Goal: Task Accomplishment & Management: Use online tool/utility

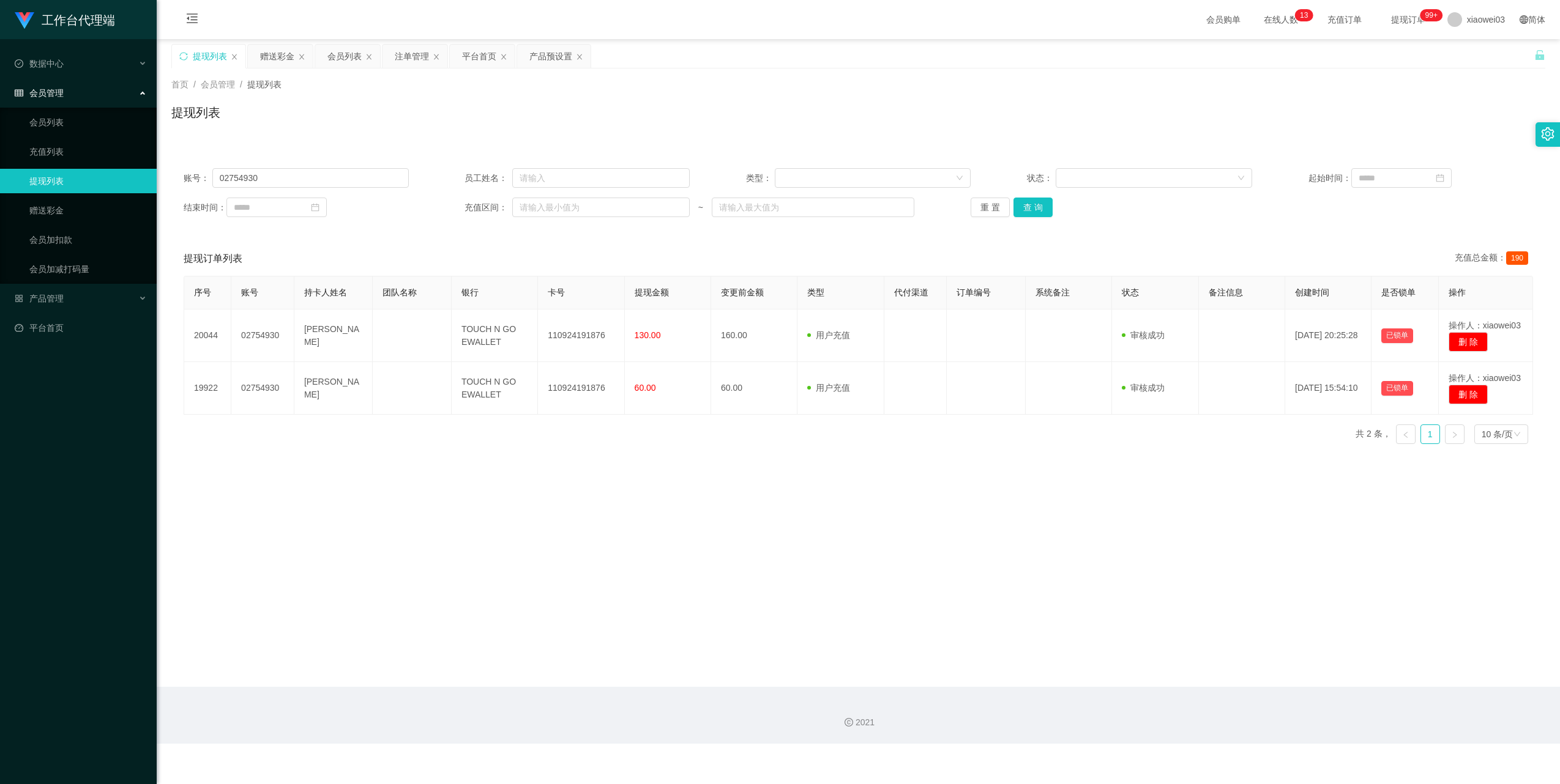
click at [352, 181] on input "02754930" at bounding box center [311, 178] width 197 height 19
type input "tyk98"
click at [474, 57] on div "平台首页" at bounding box center [478, 56] width 34 height 23
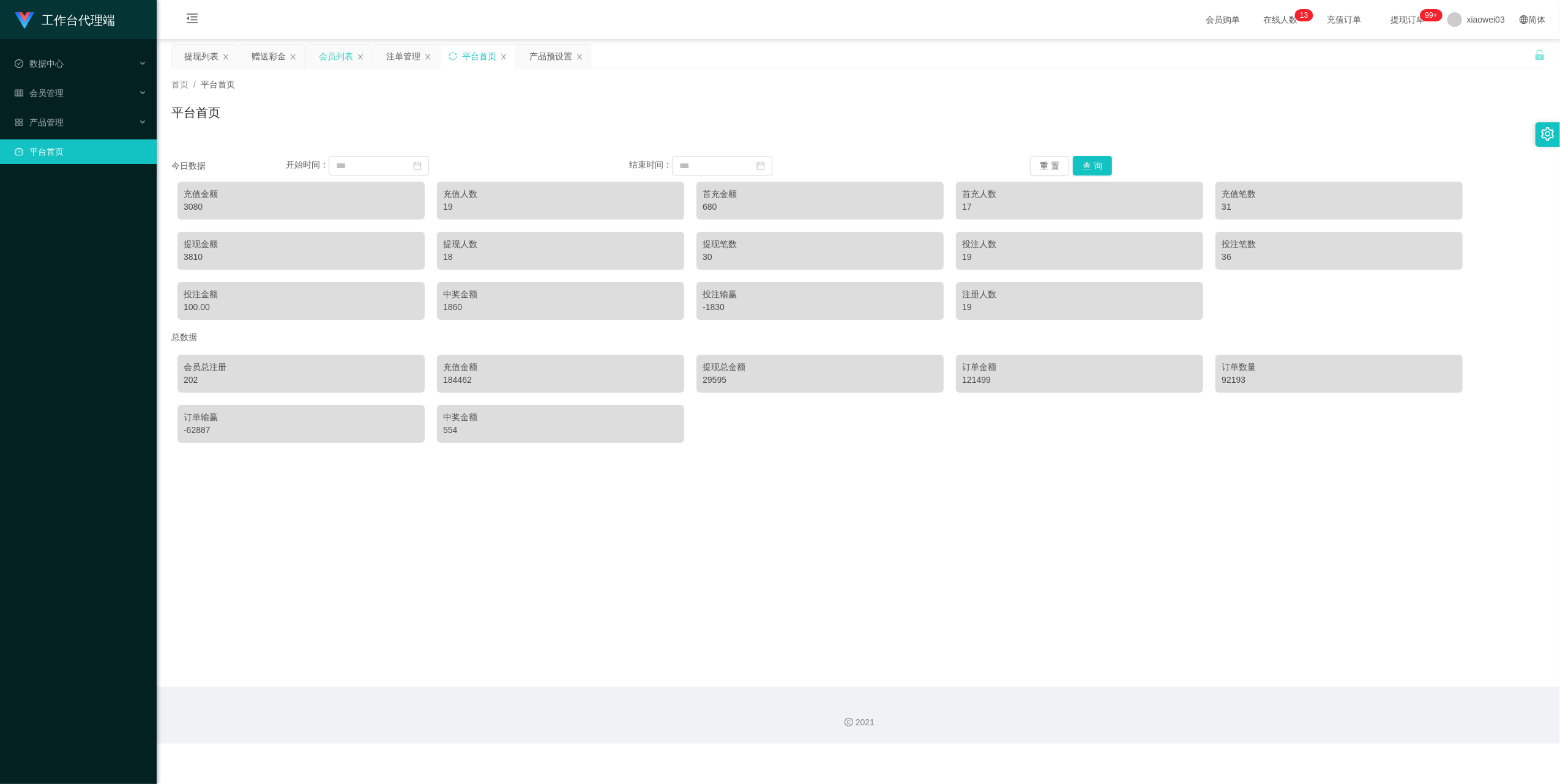
click at [319, 61] on div "会员列表" at bounding box center [339, 56] width 65 height 23
click at [328, 60] on div "会员列表" at bounding box center [335, 56] width 34 height 23
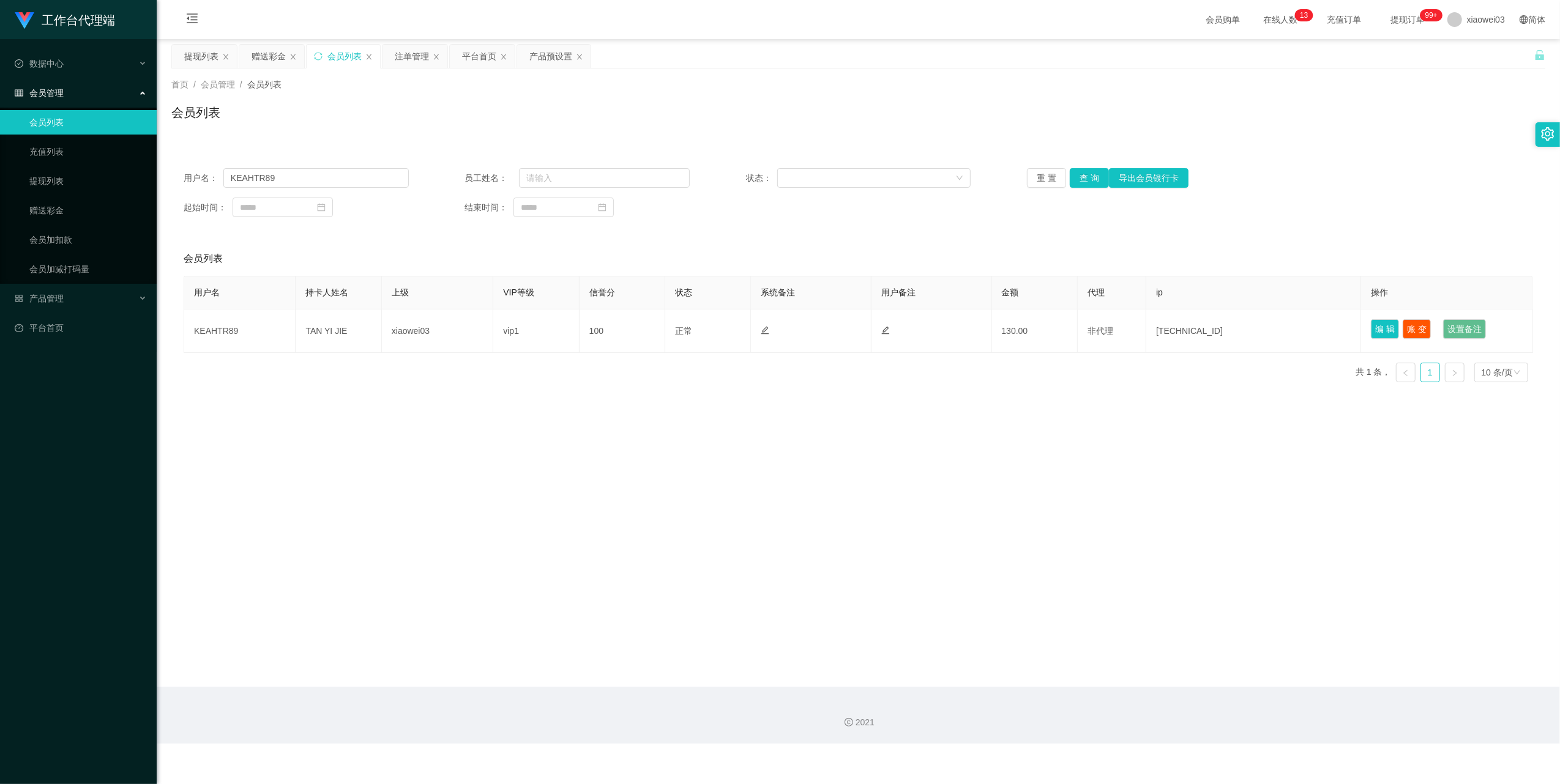
click at [348, 165] on div "用户名： KEAHTR89 员工姓名： 状态： 重 置 查 询 导出会员银行卡 起始时间： 结束时间：" at bounding box center [858, 192] width 1374 height 73
click at [353, 170] on input "KEAHTR89" at bounding box center [316, 178] width 185 height 19
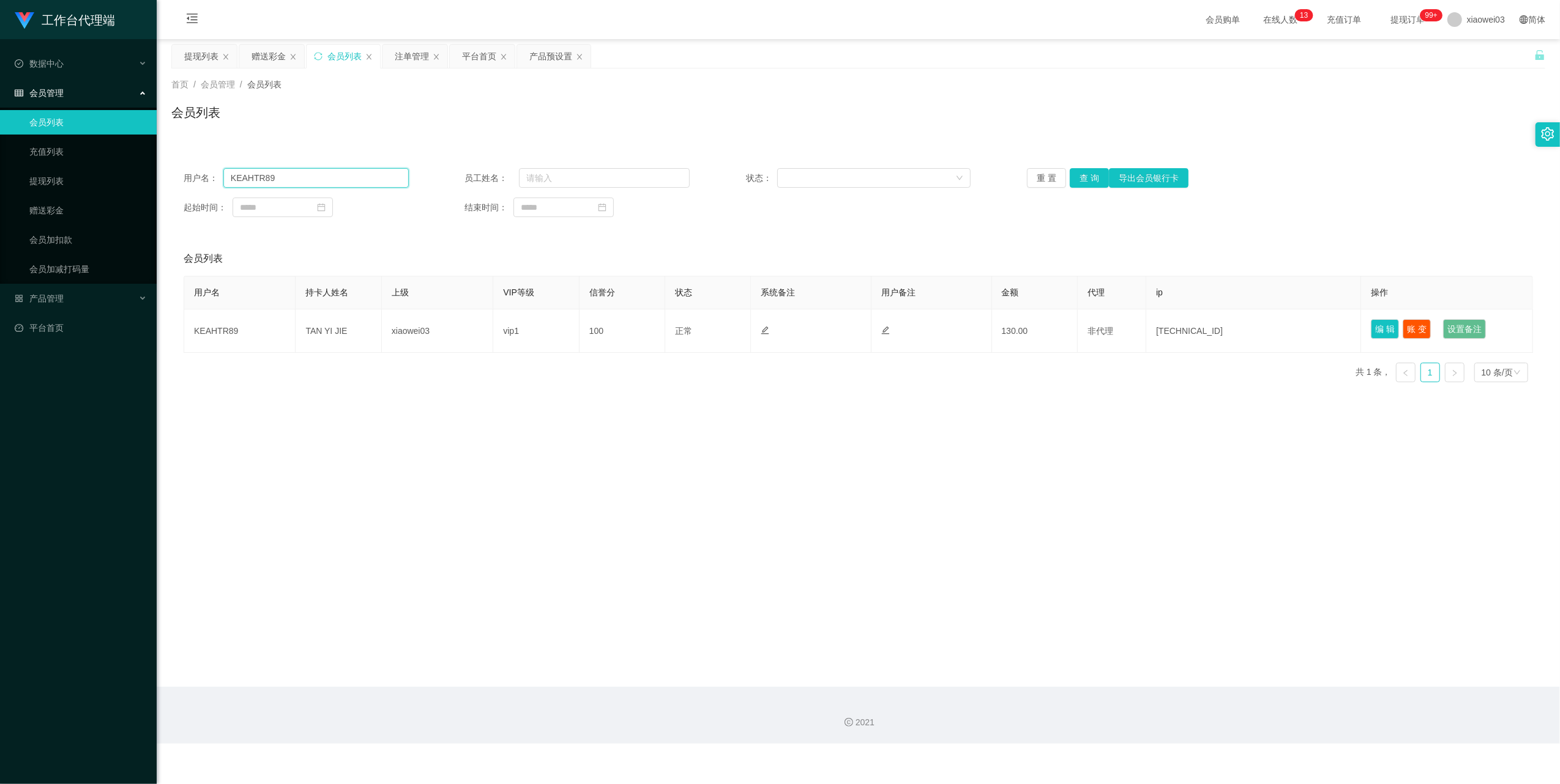
paste input "tyk98"
type input "tyk98"
click at [1084, 182] on button "查 询" at bounding box center [1089, 178] width 39 height 19
click at [1084, 182] on div "重 置 查 询 导出会员银行卡" at bounding box center [1139, 178] width 225 height 19
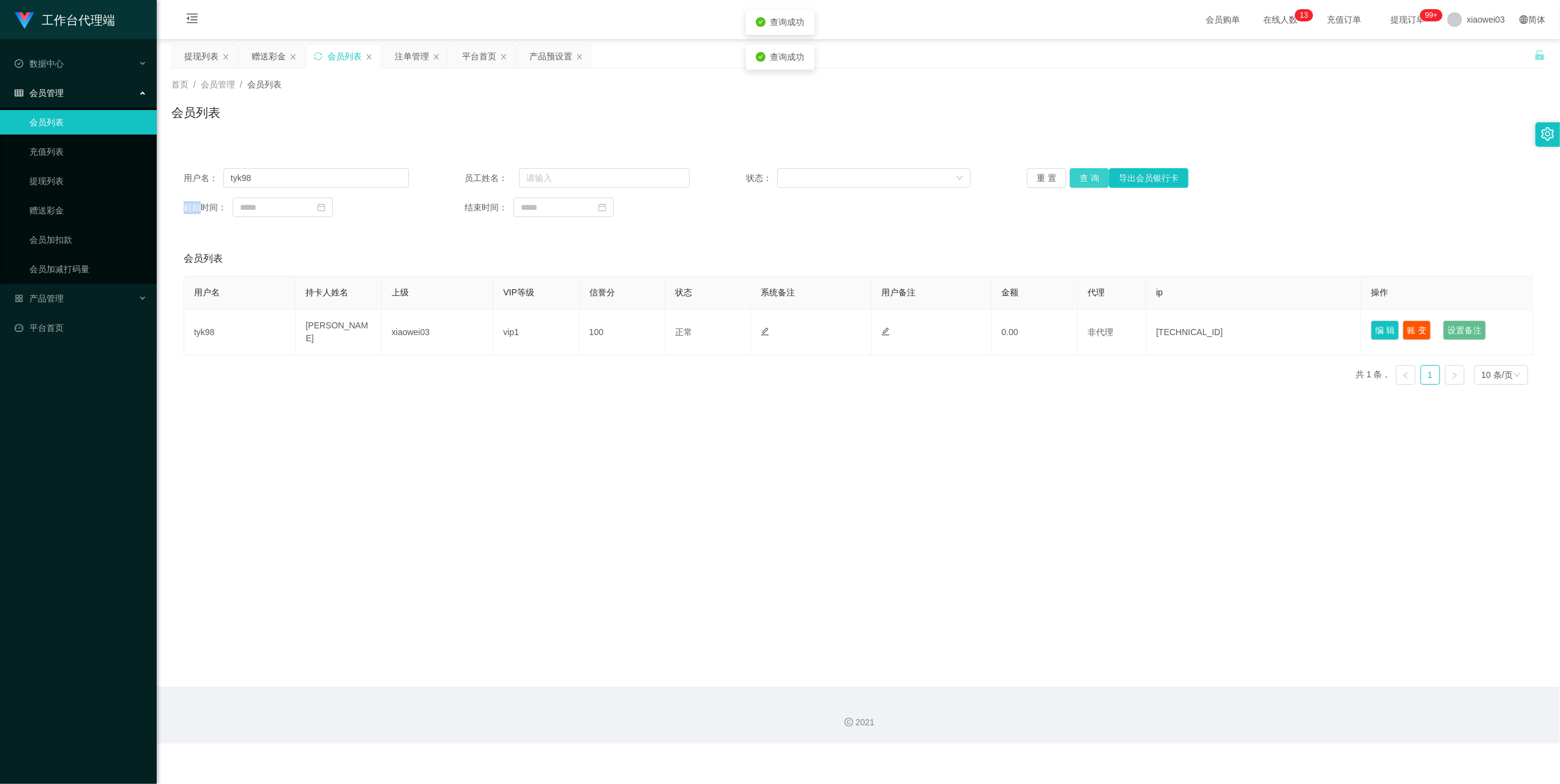
click at [1084, 182] on button "查 询" at bounding box center [1089, 178] width 39 height 19
click at [1084, 182] on div "重 置 查 询 导出会员银行卡" at bounding box center [1139, 178] width 225 height 19
click at [1084, 182] on button "查 询" at bounding box center [1089, 178] width 39 height 19
click at [1084, 182] on div "重 置 查 询 导出会员银行卡" at bounding box center [1139, 178] width 225 height 19
click at [1084, 182] on button "查 询" at bounding box center [1089, 178] width 39 height 19
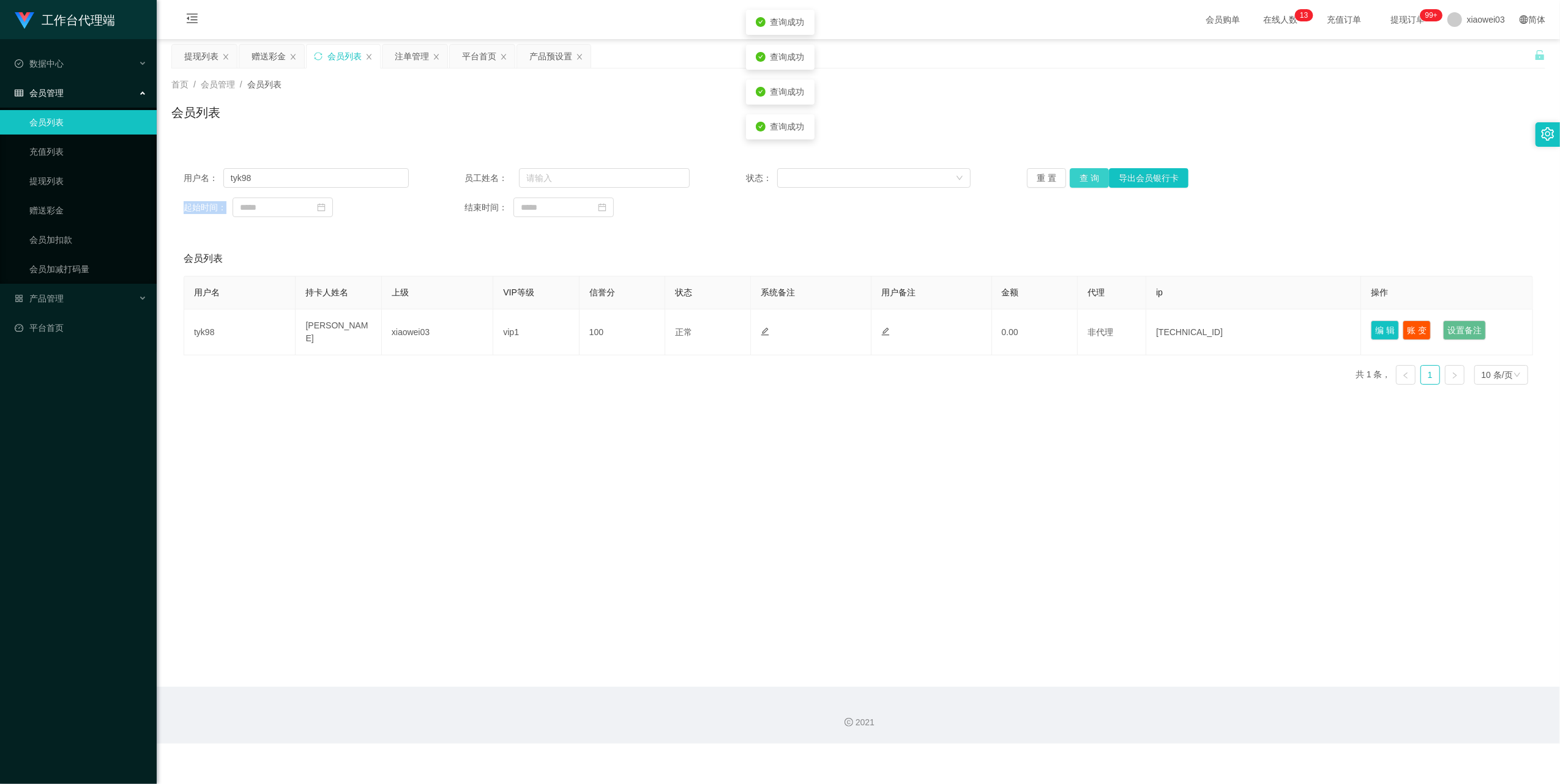
click at [1084, 182] on div "重 置 查 询 导出会员银行卡" at bounding box center [1139, 178] width 225 height 19
click at [1084, 182] on button "查 询" at bounding box center [1096, 178] width 53 height 19
click at [1084, 182] on div "重 置 查 询 导出会员银行卡" at bounding box center [1139, 178] width 225 height 19
click at [1084, 182] on button "查 询" at bounding box center [1089, 178] width 39 height 19
click at [1084, 182] on div "重 置 查 询 导出会员银行卡" at bounding box center [1139, 178] width 225 height 19
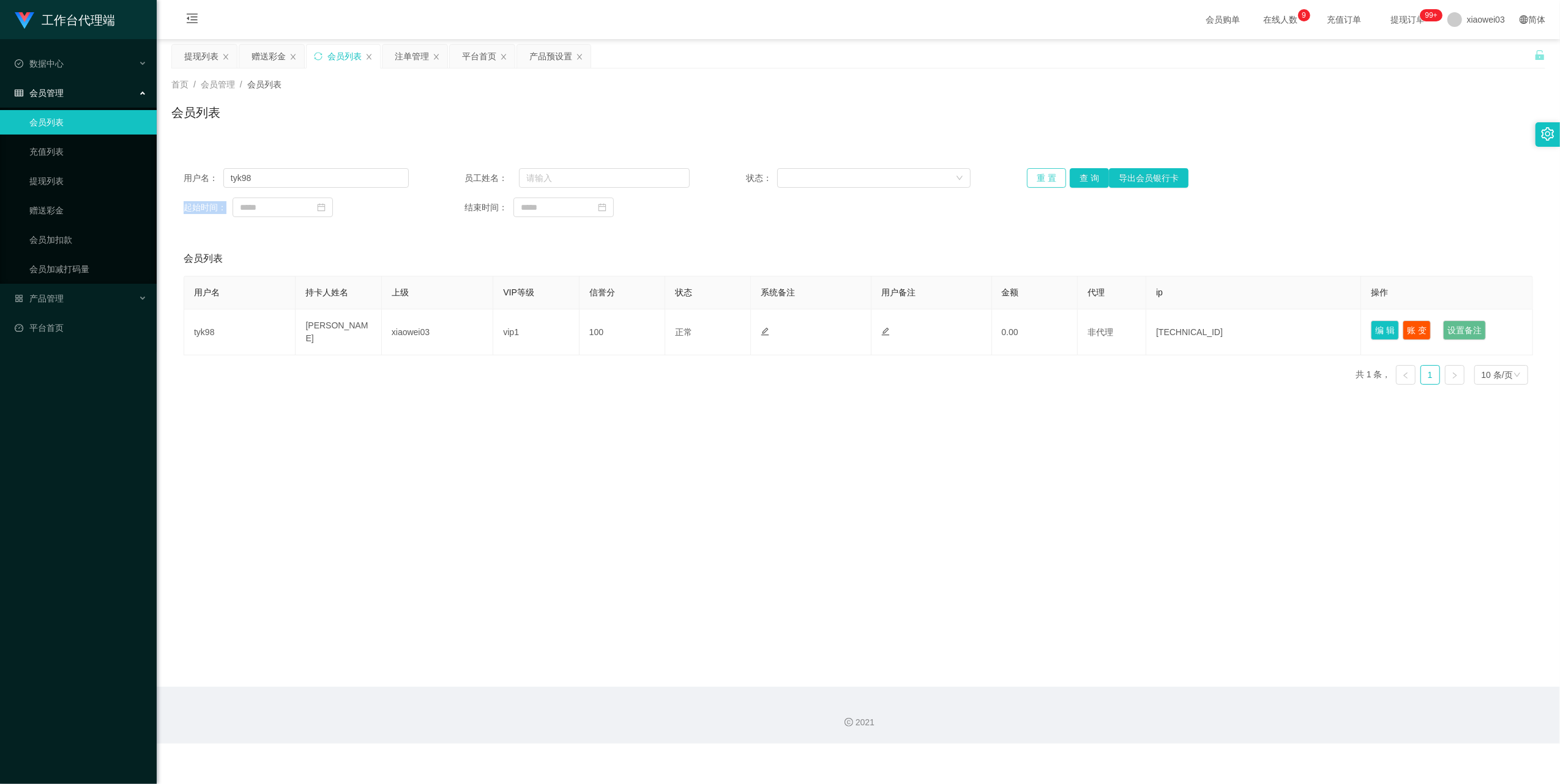
click at [1048, 180] on button "重 置" at bounding box center [1046, 178] width 39 height 19
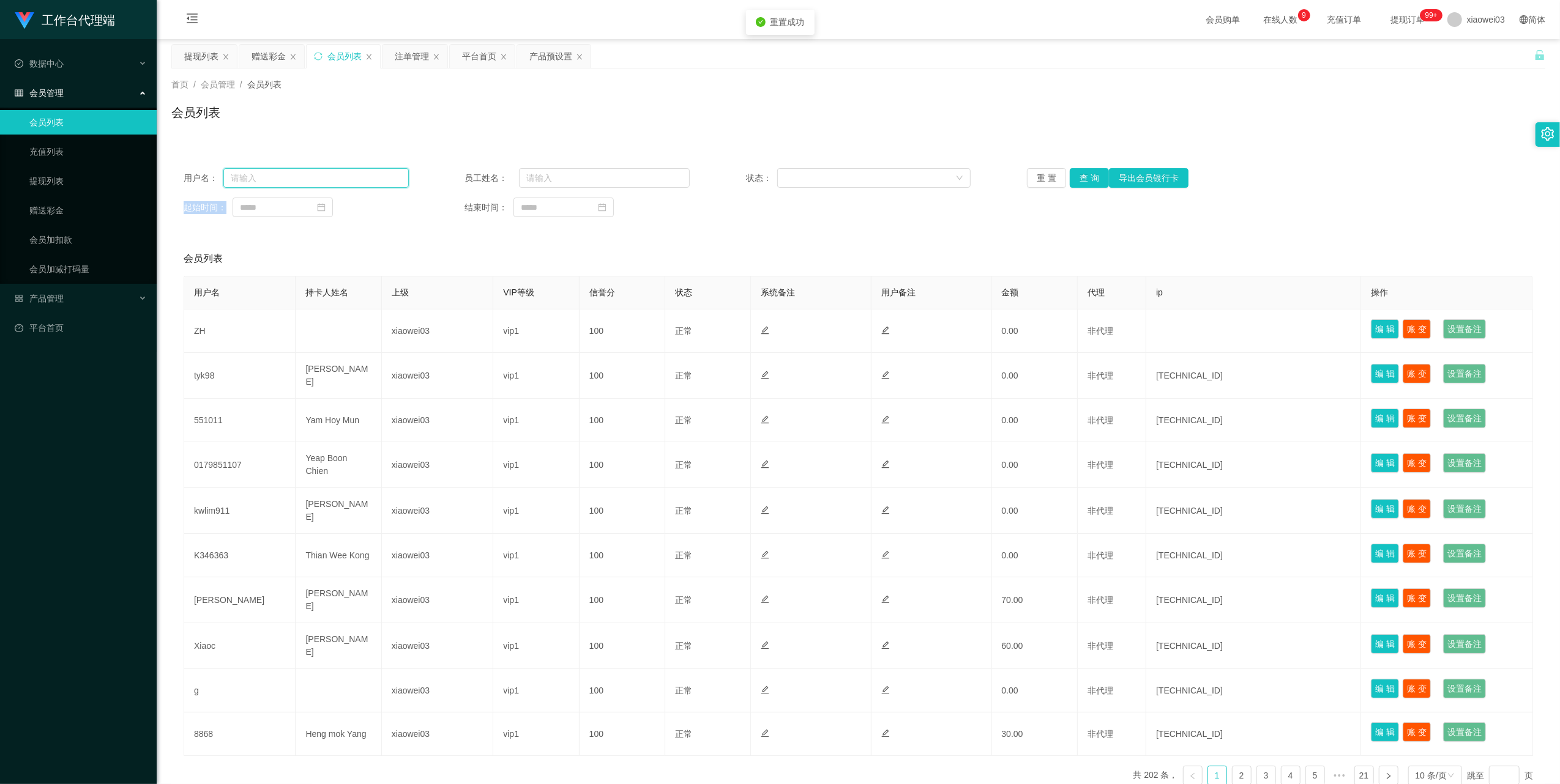
click at [348, 185] on input "text" at bounding box center [316, 178] width 185 height 19
paste input "tyk98"
type input "tyk98"
click at [1094, 180] on button "查 询" at bounding box center [1089, 178] width 39 height 19
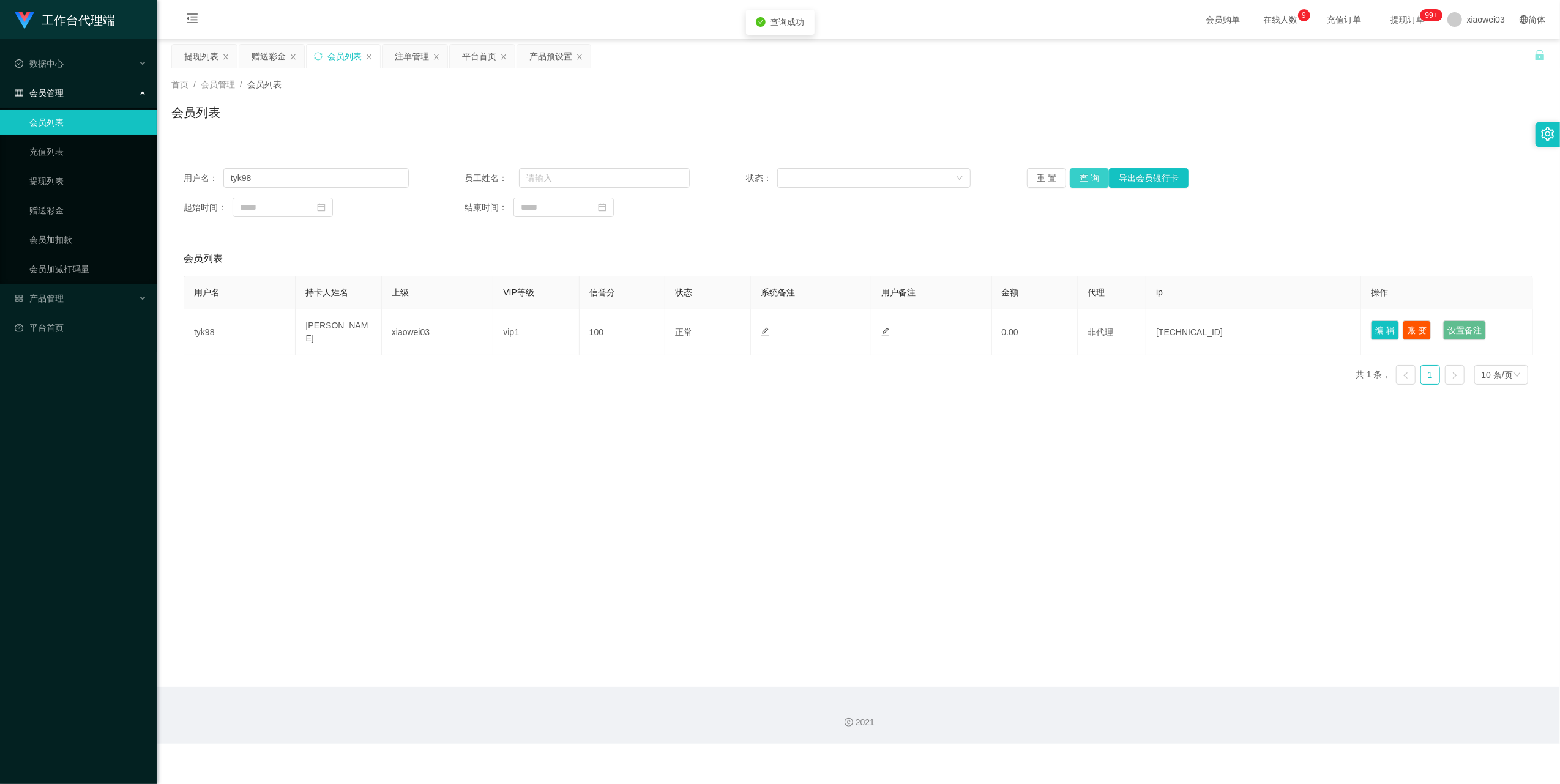
click at [1090, 179] on button "查 询" at bounding box center [1089, 178] width 39 height 19
click at [244, 51] on div "赠送彩金" at bounding box center [272, 56] width 65 height 23
drag, startPoint x: 174, startPoint y: 68, endPoint x: 183, endPoint y: 57, distance: 14.2
click at [174, 68] on div "首页 / 会员管理 / 会员列表 / 会员列表" at bounding box center [858, 104] width 1403 height 73
click at [183, 57] on div "提现列表" at bounding box center [205, 56] width 65 height 23
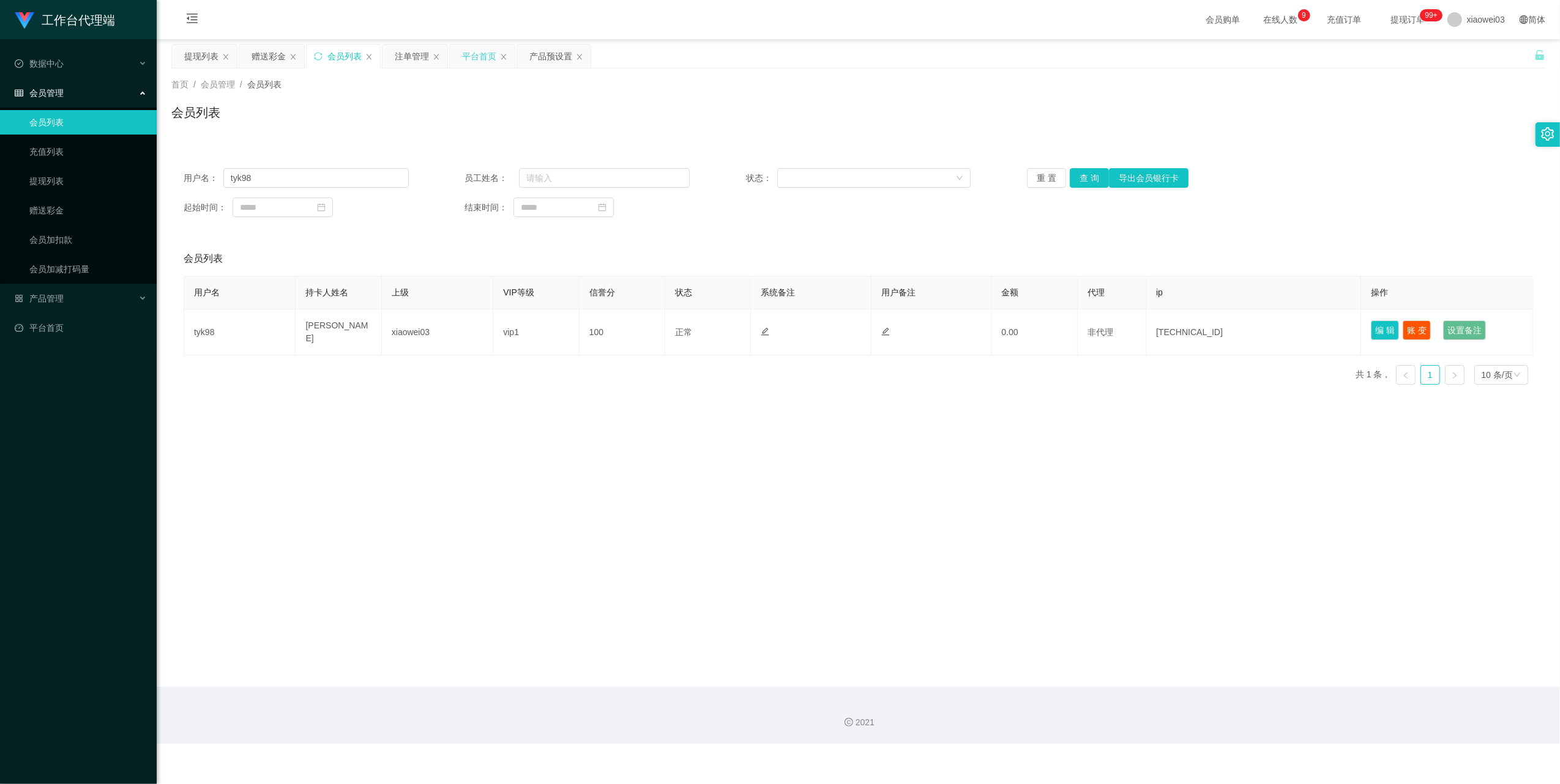
click at [474, 54] on div "平台首页" at bounding box center [478, 56] width 34 height 23
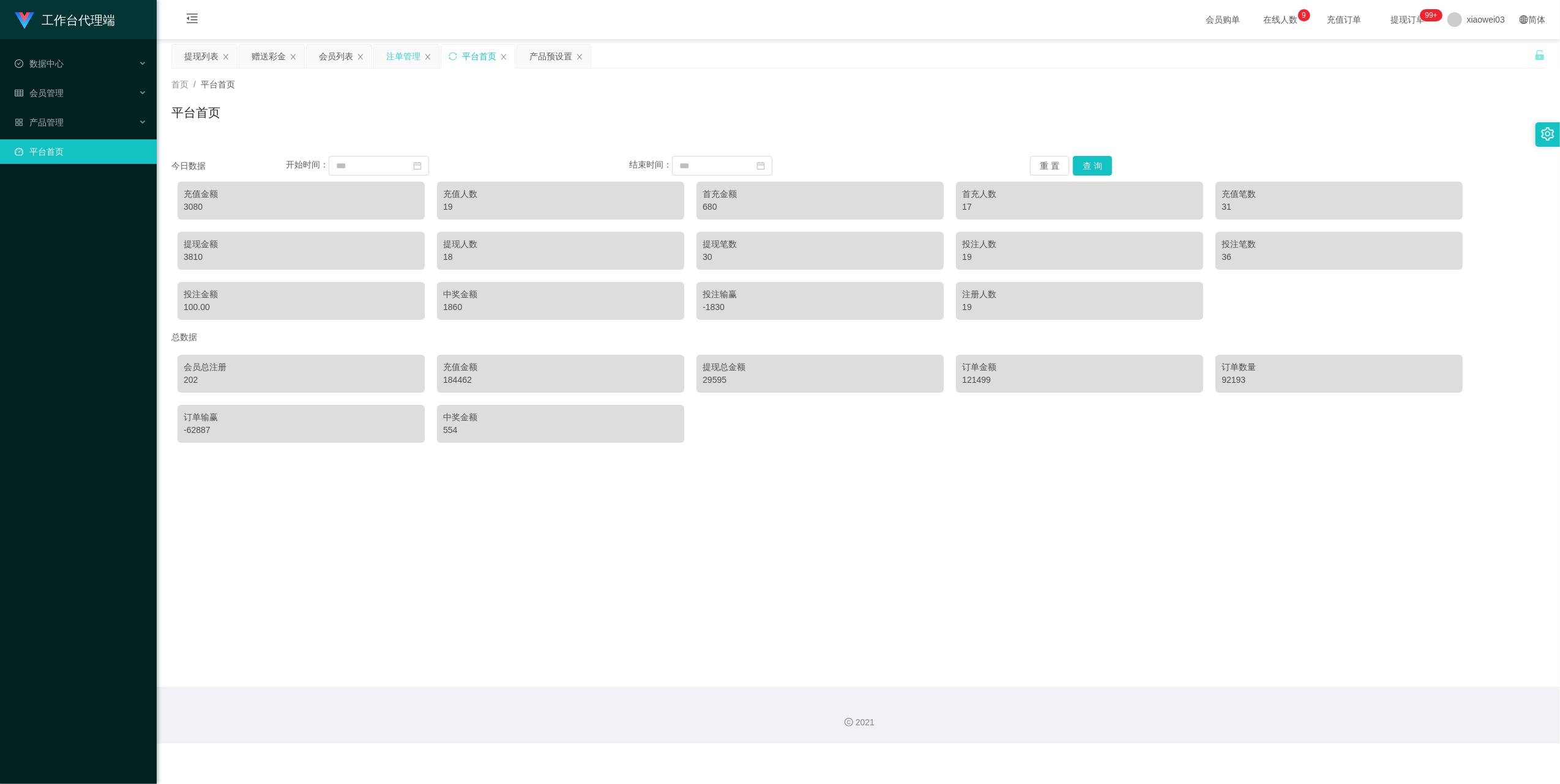
click at [407, 58] on div "注单管理" at bounding box center [402, 56] width 34 height 23
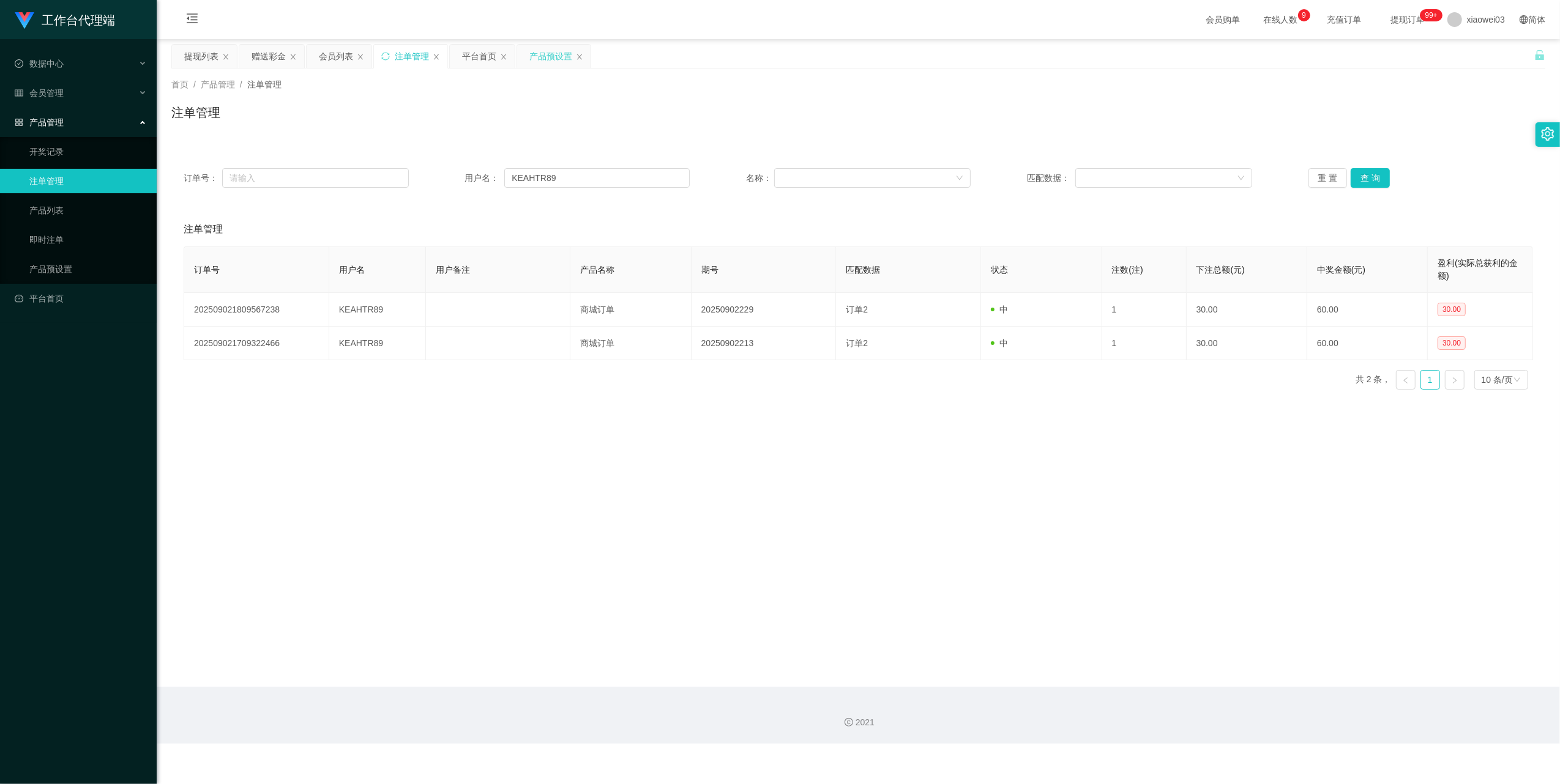
click at [561, 56] on div "产品预设置" at bounding box center [551, 56] width 43 height 23
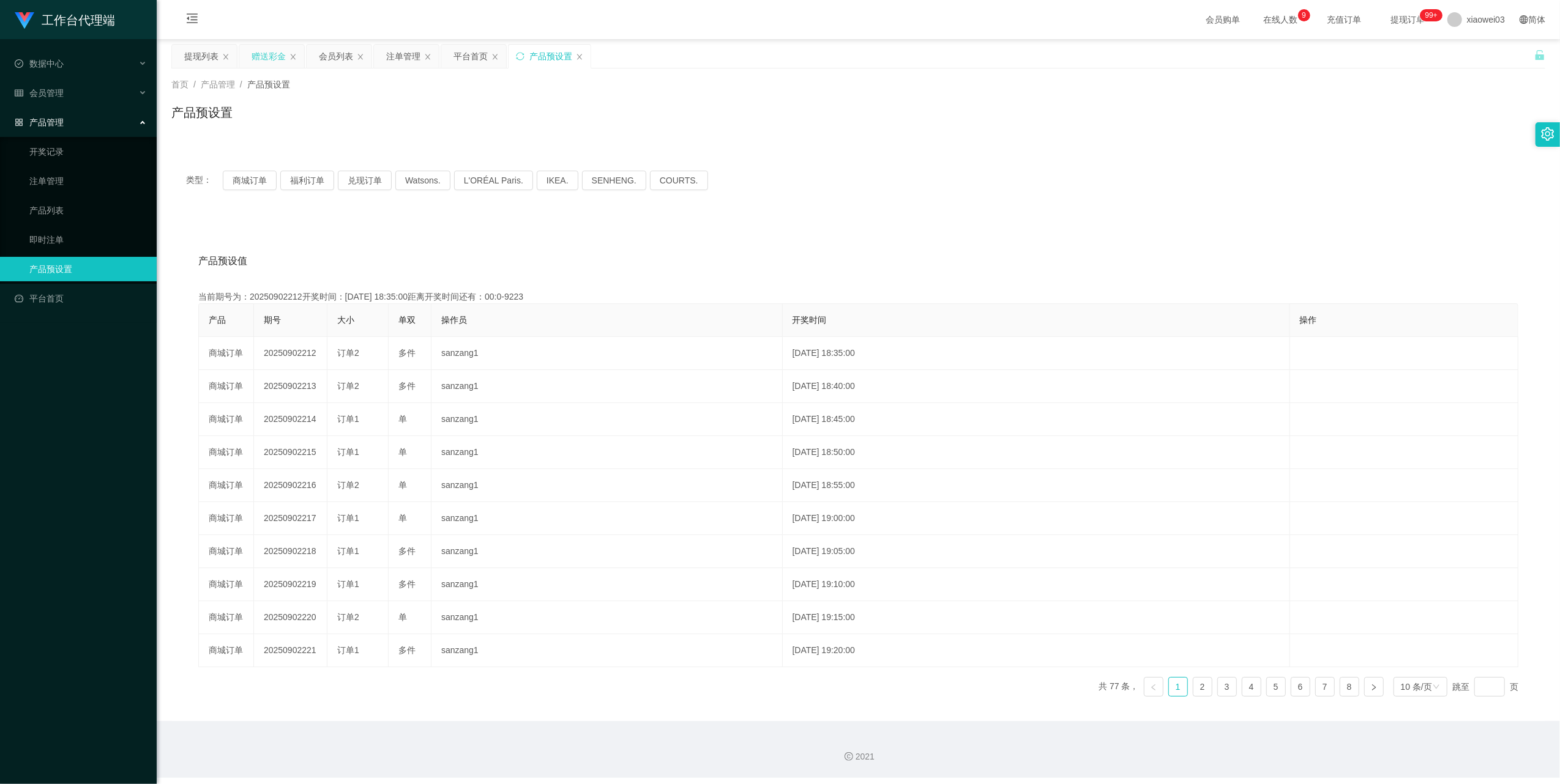
click at [274, 55] on div "赠送彩金" at bounding box center [268, 56] width 34 height 23
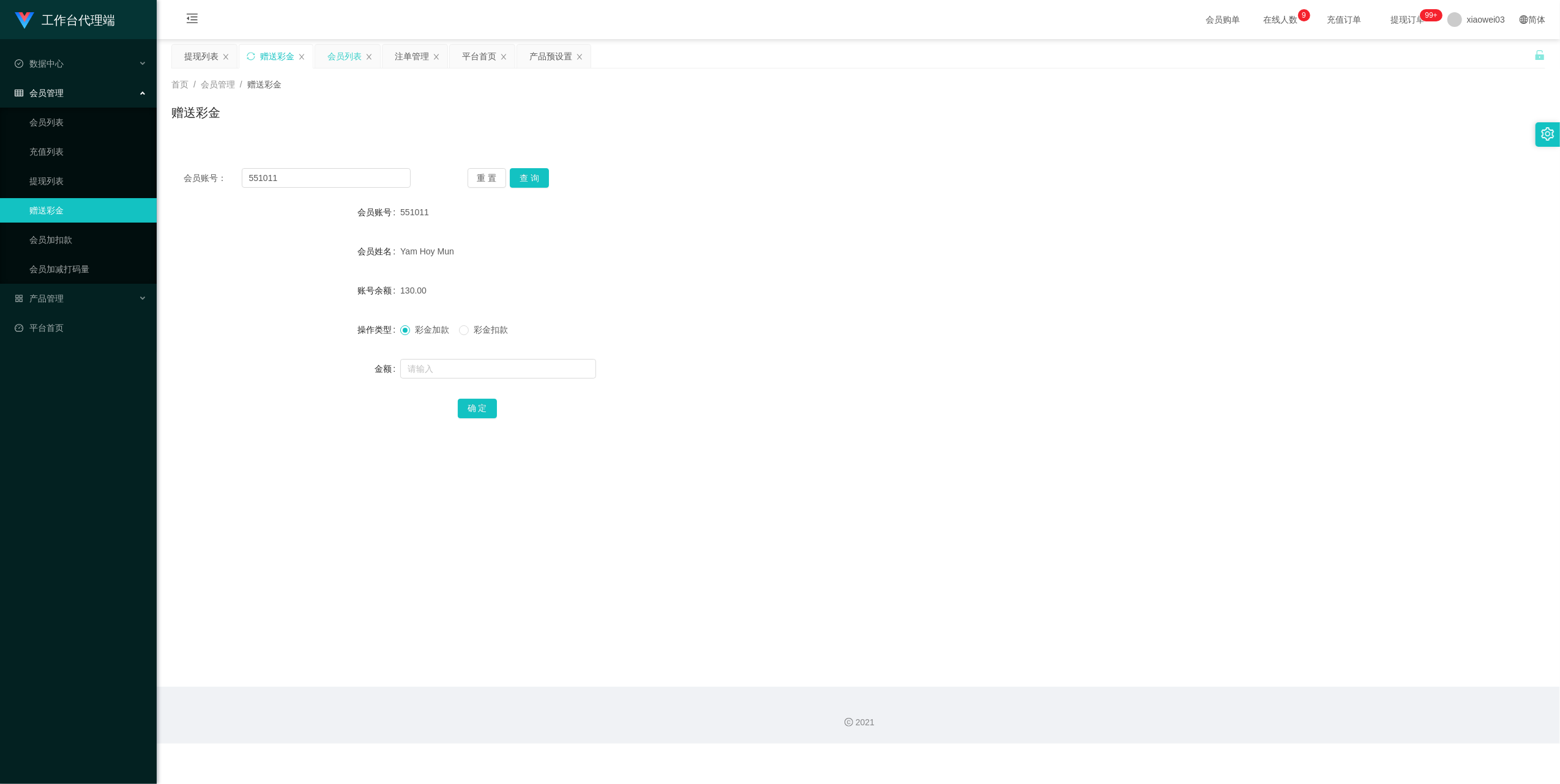
click at [328, 56] on div "会员列表" at bounding box center [344, 56] width 34 height 23
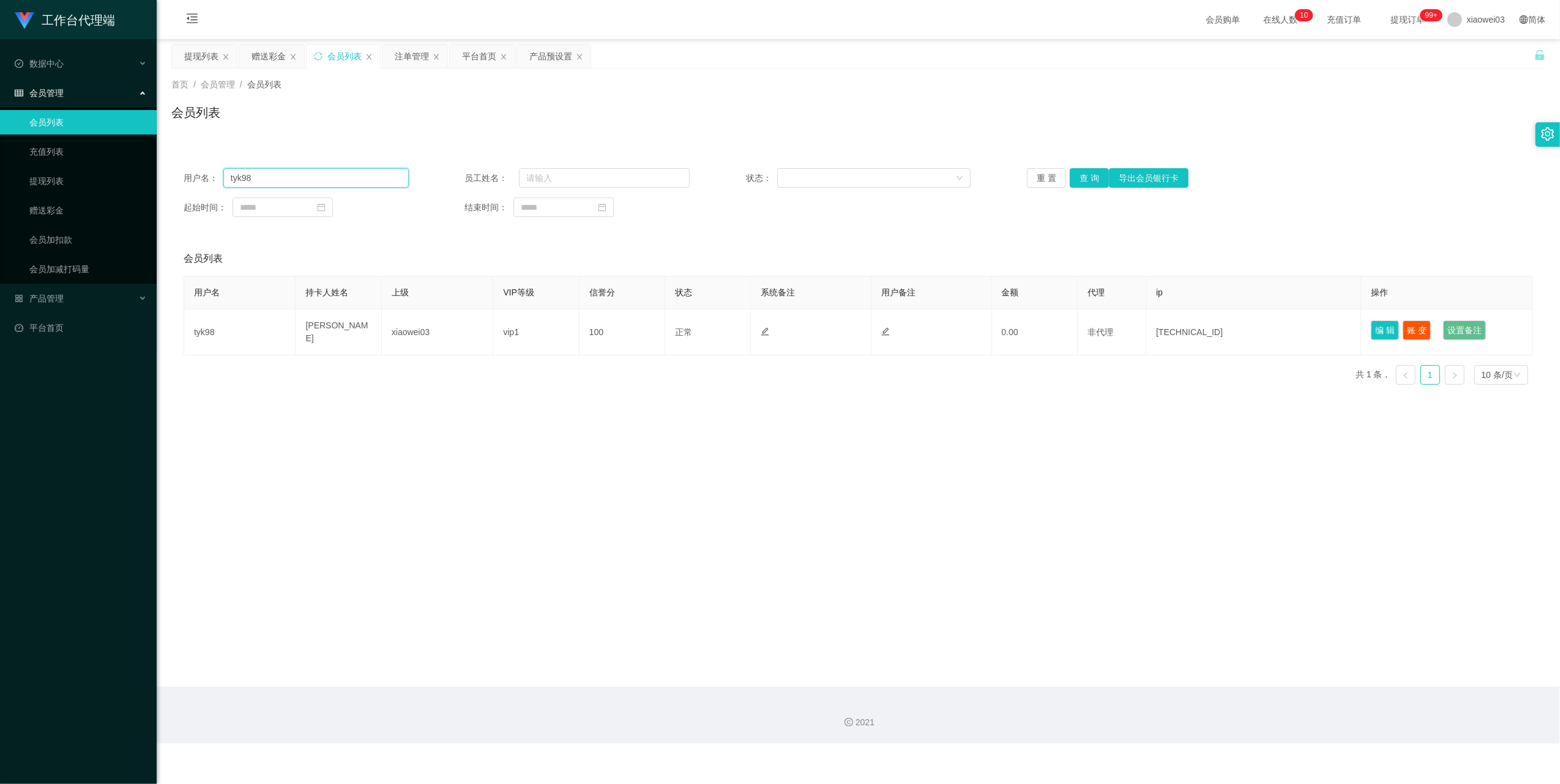
click at [349, 176] on input "tyk98" at bounding box center [316, 178] width 185 height 19
click at [1092, 178] on button "查 询" at bounding box center [1089, 178] width 39 height 19
click at [1092, 178] on div "重 置 查 询 导出会员银行卡" at bounding box center [1139, 178] width 225 height 19
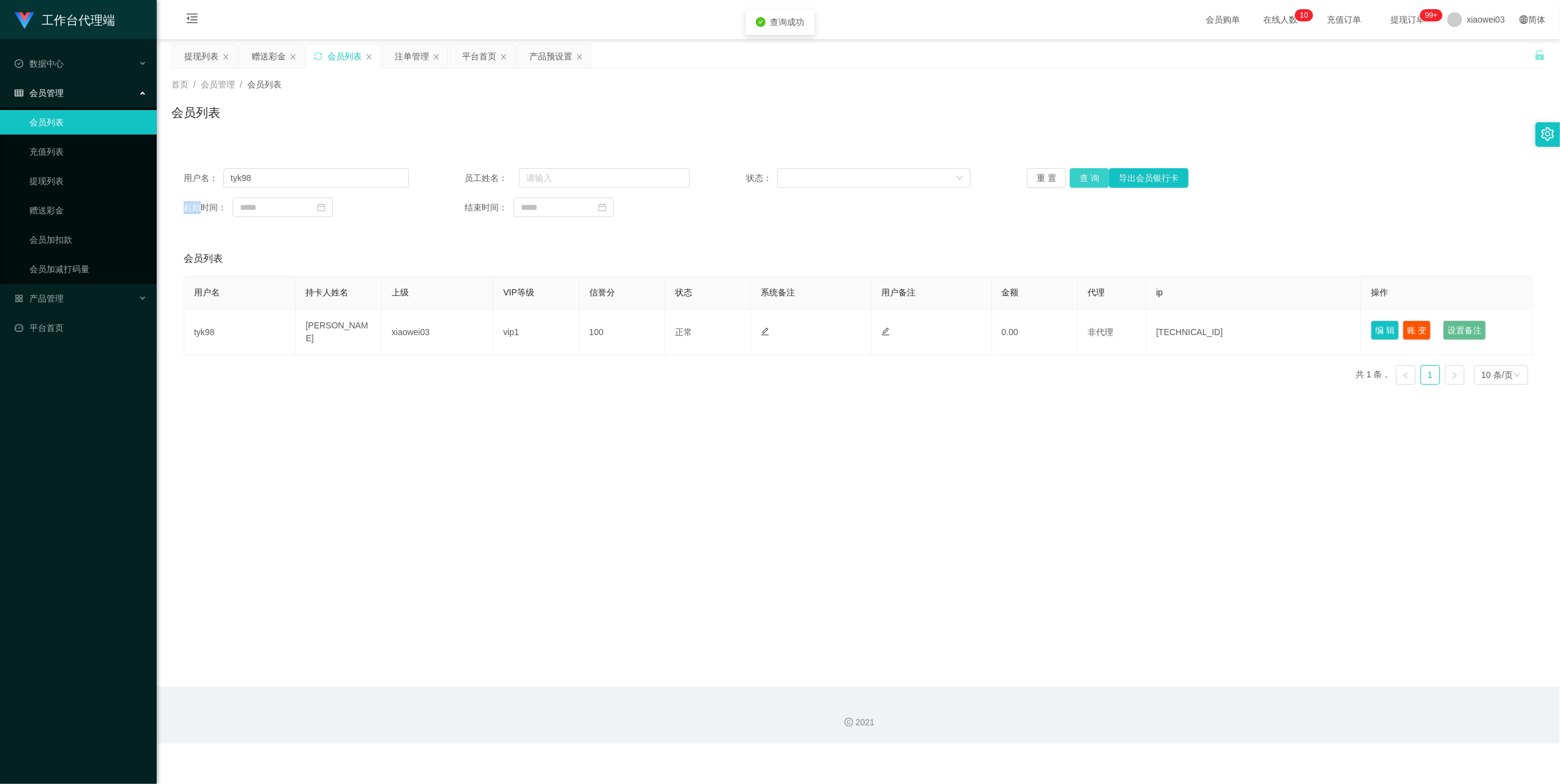
click at [1092, 178] on button "查 询" at bounding box center [1089, 178] width 39 height 19
click at [1092, 178] on div "重 置 查 询 导出会员银行卡" at bounding box center [1139, 178] width 225 height 19
click at [1092, 178] on button "查 询" at bounding box center [1089, 178] width 39 height 19
click at [1092, 178] on div "重 置 查 询 导出会员银行卡" at bounding box center [1139, 178] width 225 height 19
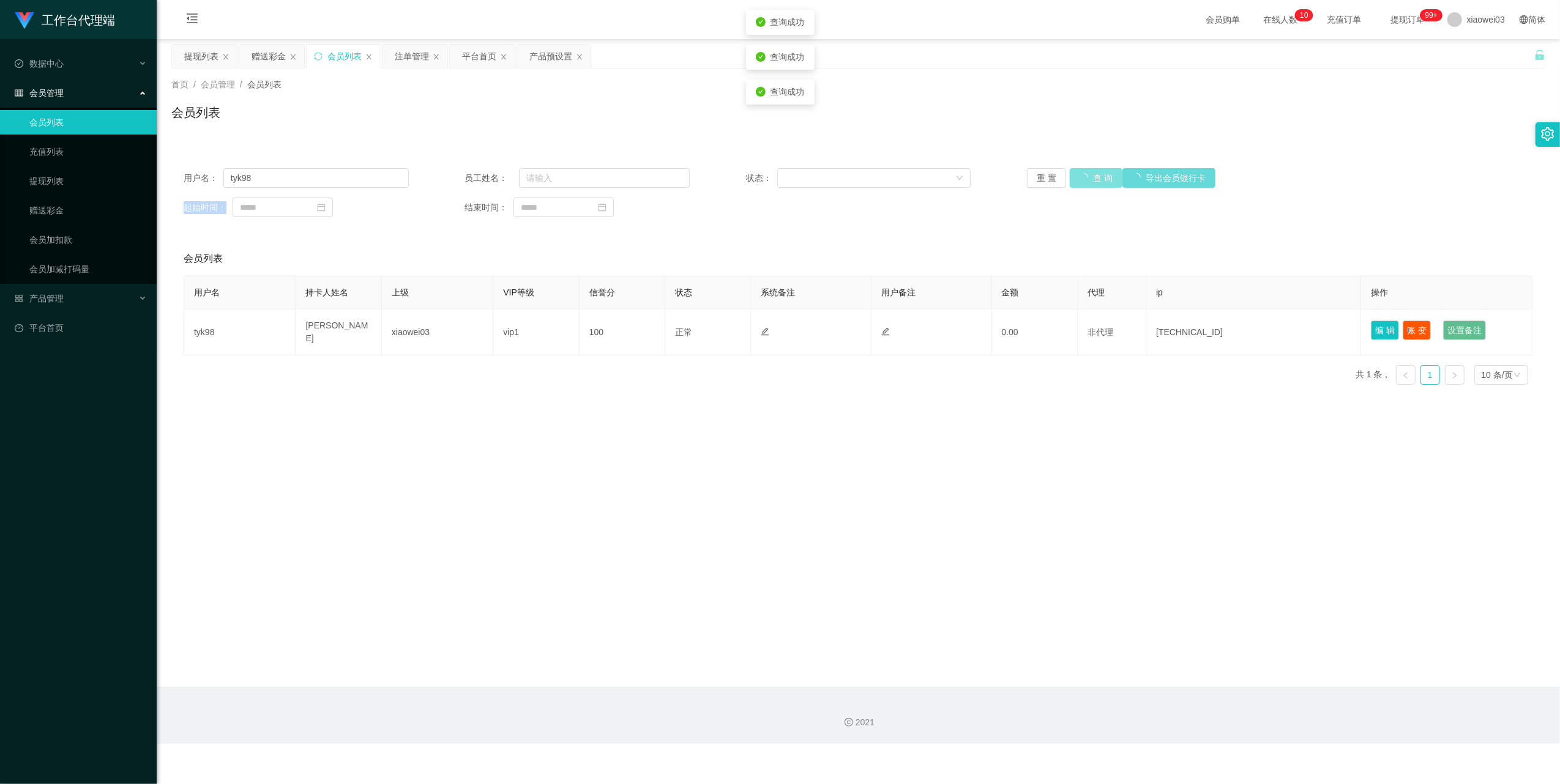
click at [1092, 178] on button "查 询" at bounding box center [1096, 178] width 53 height 19
click at [1092, 178] on button "查 询" at bounding box center [1089, 178] width 39 height 19
drag, startPoint x: 1092, startPoint y: 178, endPoint x: 1108, endPoint y: 211, distance: 36.7
click at [1084, 213] on div "起始时间： 结束时间：" at bounding box center [857, 207] width 1350 height 19
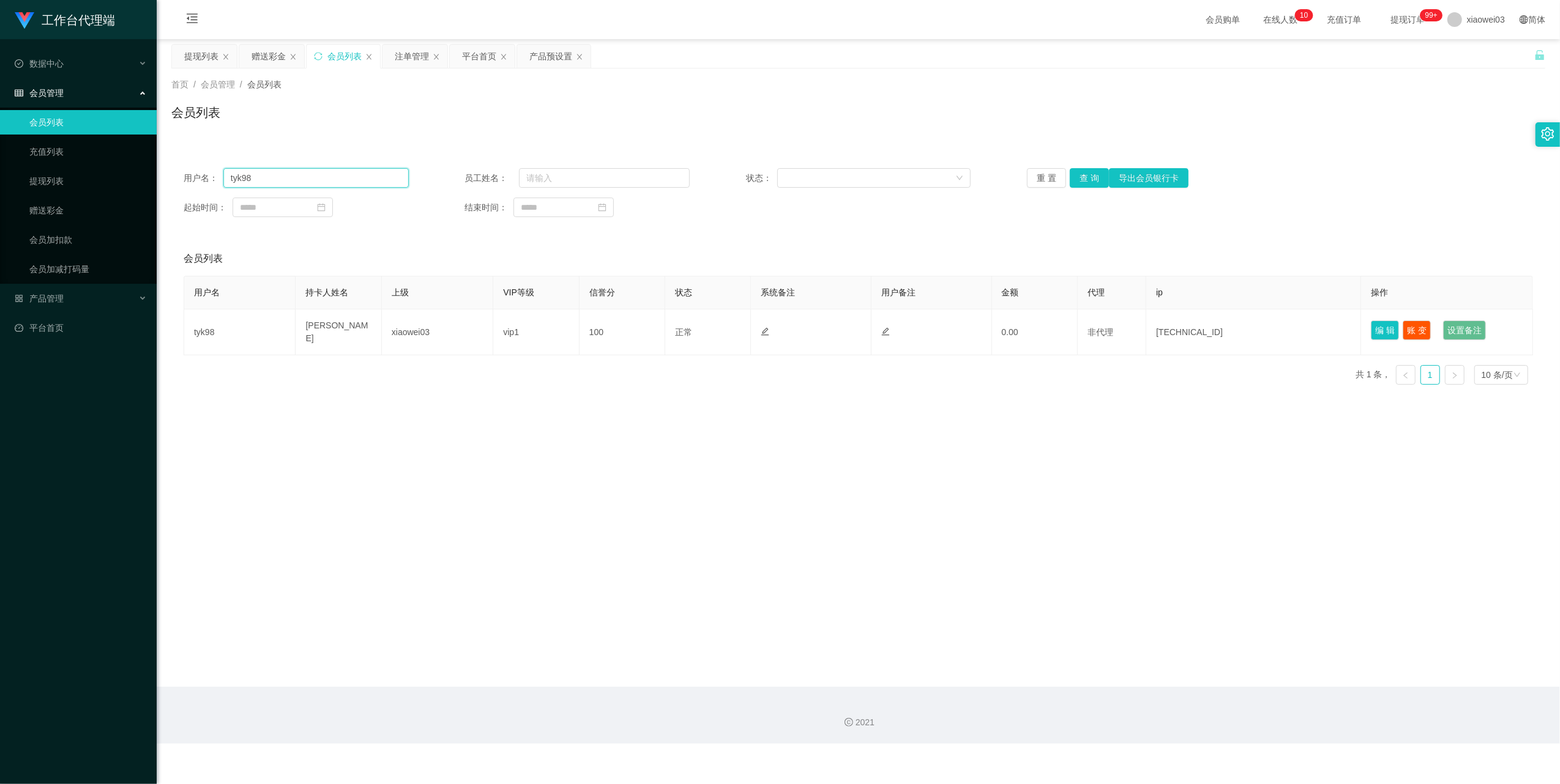
click at [307, 177] on input "tyk98" at bounding box center [316, 178] width 185 height 19
drag, startPoint x: 307, startPoint y: 177, endPoint x: 605, endPoint y: 204, distance: 299.2
click at [310, 177] on input "tyk98" at bounding box center [316, 178] width 185 height 19
click at [1088, 180] on button "查 询" at bounding box center [1089, 178] width 39 height 19
drag, startPoint x: 1088, startPoint y: 180, endPoint x: 1113, endPoint y: 181, distance: 25.0
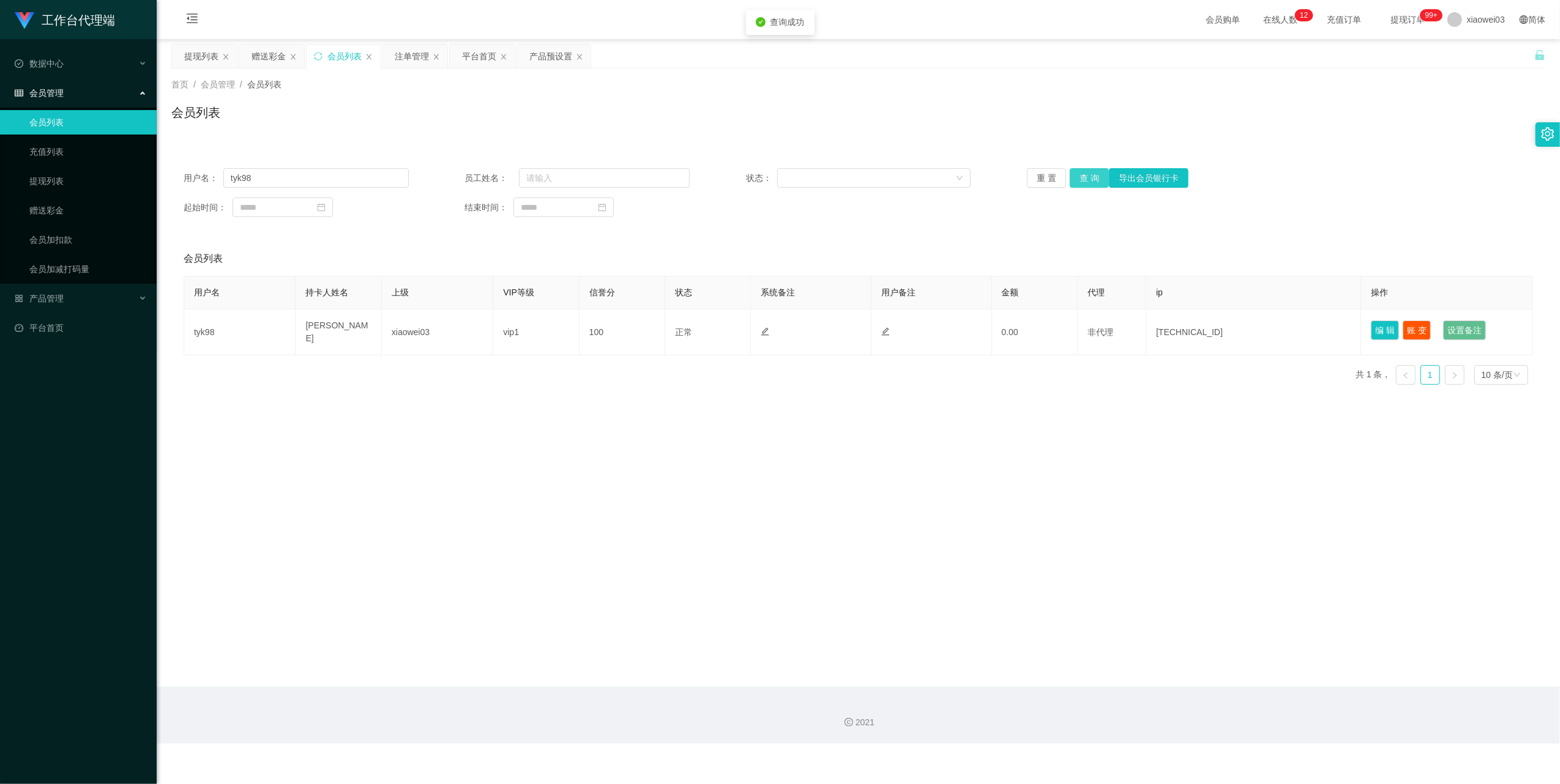
click at [1089, 180] on button "查 询" at bounding box center [1089, 178] width 39 height 19
